Goal: Transaction & Acquisition: Purchase product/service

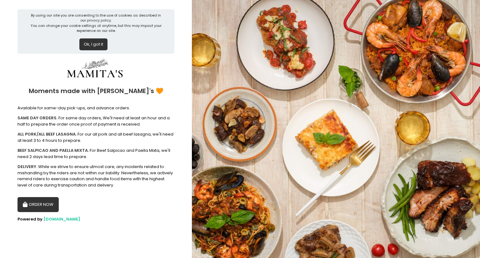
click at [44, 205] on button "ORDER NOW" at bounding box center [38, 204] width 41 height 15
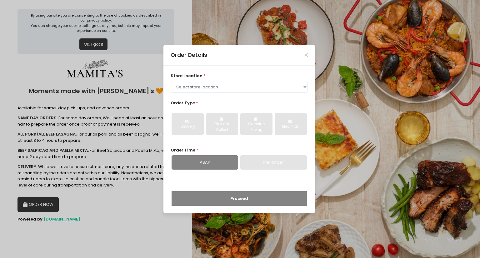
click at [308, 87] on div "store location * Select store location Mamitas PH - Blue Ridge Mamitas PH - Sct…" at bounding box center [240, 125] width 152 height 118
click at [303, 87] on select "Select store location Mamitas PH - [GEOGRAPHIC_DATA] Mamitas PH - [GEOGRAPHIC_D…" at bounding box center [240, 87] width 138 height 12
select select "6602978951b8268a02d72b28"
click at [171, 81] on select "Select store location Mamitas PH - [GEOGRAPHIC_DATA] Mamitas PH - [GEOGRAPHIC_D…" at bounding box center [240, 87] width 138 height 12
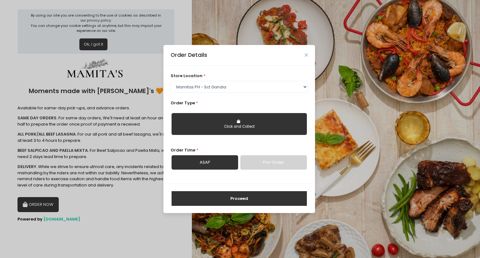
click at [282, 122] on button "Click and Collect" at bounding box center [239, 124] width 135 height 22
click at [228, 202] on button "Proceed" at bounding box center [239, 198] width 135 height 15
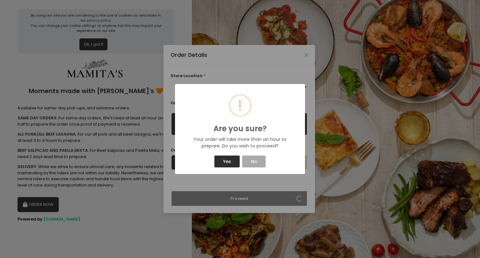
click at [230, 160] on button "Yes" at bounding box center [226, 162] width 25 height 12
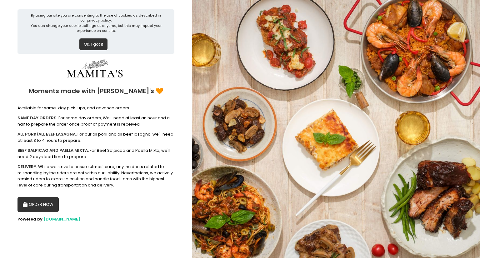
click at [49, 203] on button "ORDER NOW" at bounding box center [38, 204] width 41 height 15
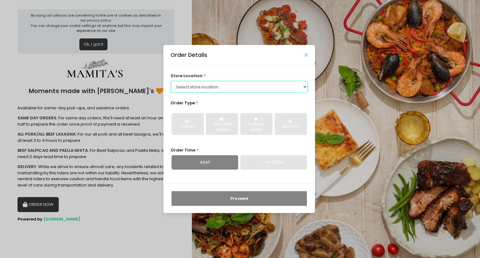
click at [305, 87] on select "Select store location Mamitas PH - [GEOGRAPHIC_DATA] Mamitas PH - [GEOGRAPHIC_D…" at bounding box center [240, 87] width 138 height 12
select select "6602978951b8268a02d72b28"
click at [171, 81] on select "Select store location Mamitas PH - [GEOGRAPHIC_DATA] Mamitas PH - [GEOGRAPHIC_D…" at bounding box center [240, 87] width 138 height 12
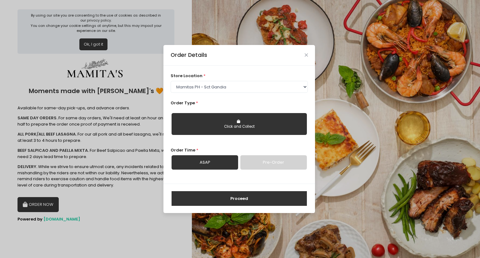
click at [230, 196] on button "Proceed" at bounding box center [239, 198] width 135 height 15
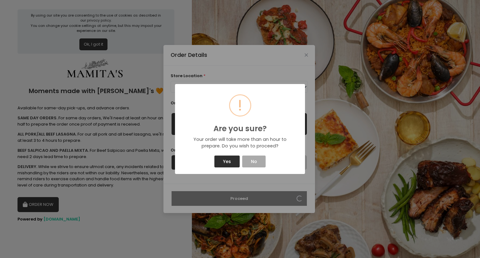
click at [230, 165] on button "Yes" at bounding box center [226, 162] width 25 height 12
